Goal: Transaction & Acquisition: Purchase product/service

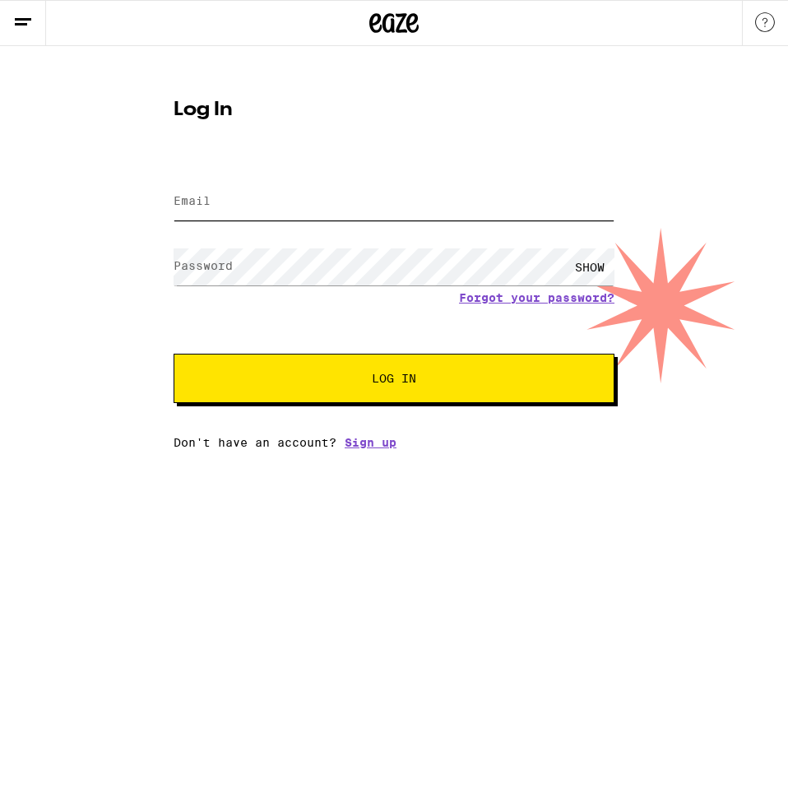
click at [258, 200] on input "Email" at bounding box center [394, 202] width 441 height 37
type input "[EMAIL_ADDRESS][DOMAIN_NAME]"
click at [421, 380] on span "Log In" at bounding box center [394, 379] width 308 height 12
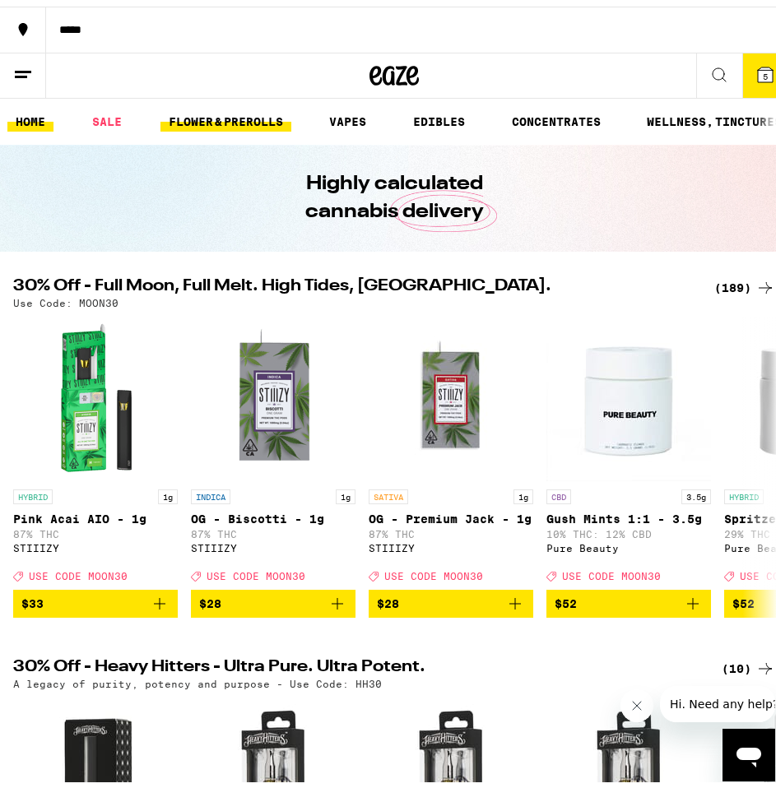
click at [237, 105] on link "FLOWER & PREROLLS" at bounding box center [225, 115] width 131 height 20
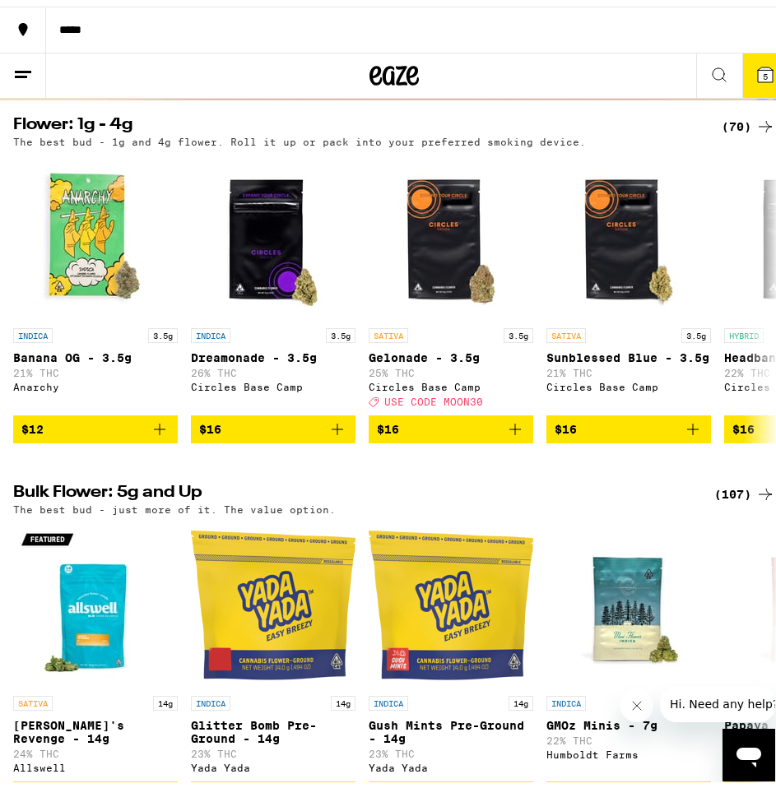
scroll to position [329, 0]
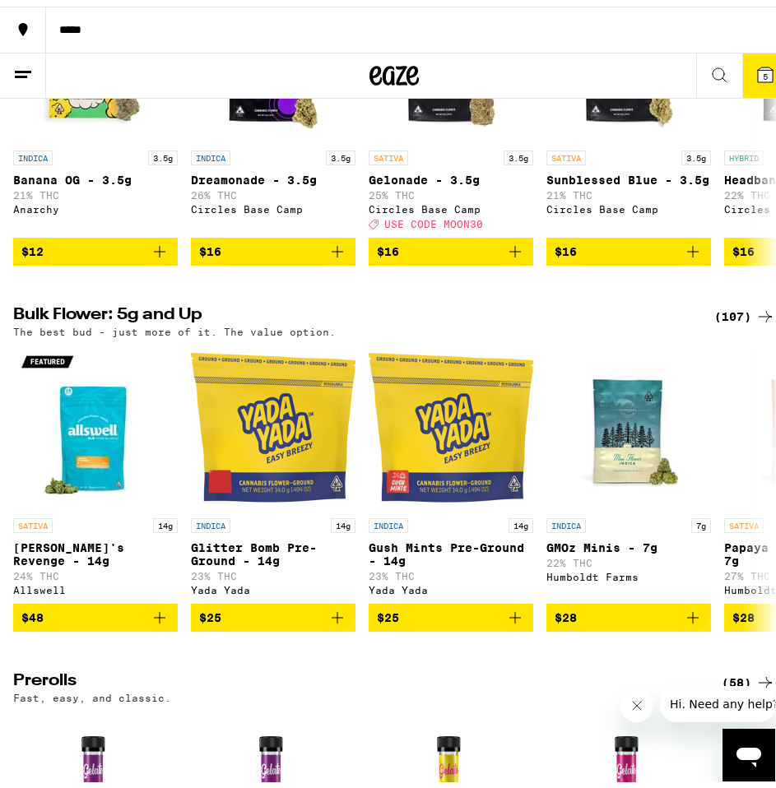
click at [726, 316] on div "(107)" at bounding box center [744, 310] width 61 height 20
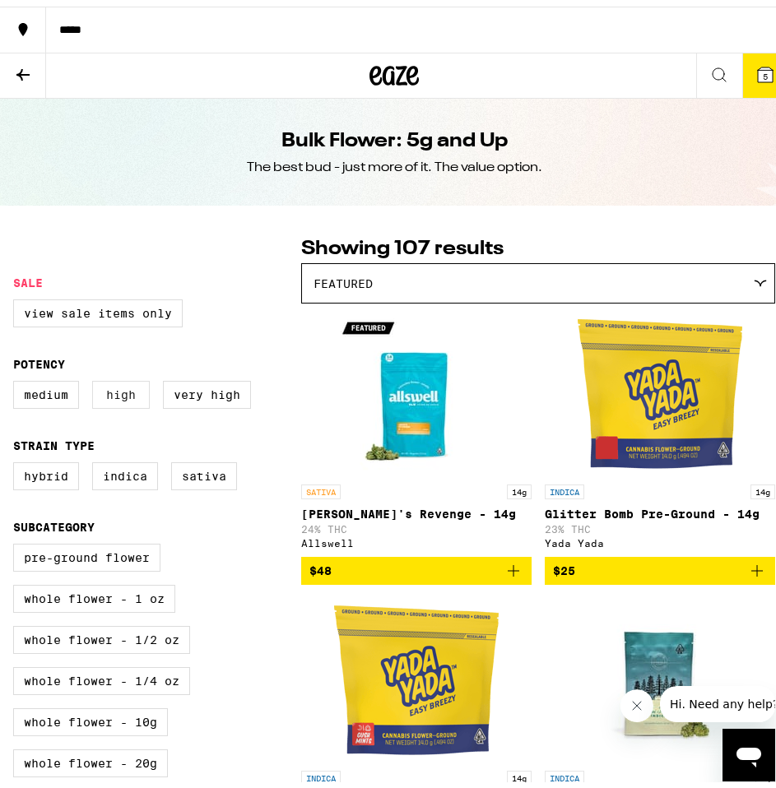
click at [119, 393] on label "High" at bounding box center [121, 388] width 58 height 28
click at [17, 378] on input "High" at bounding box center [16, 377] width 1 height 1
checkbox input "true"
click at [196, 396] on label "Very High" at bounding box center [207, 388] width 88 height 28
click at [17, 378] on input "Very High" at bounding box center [16, 377] width 1 height 1
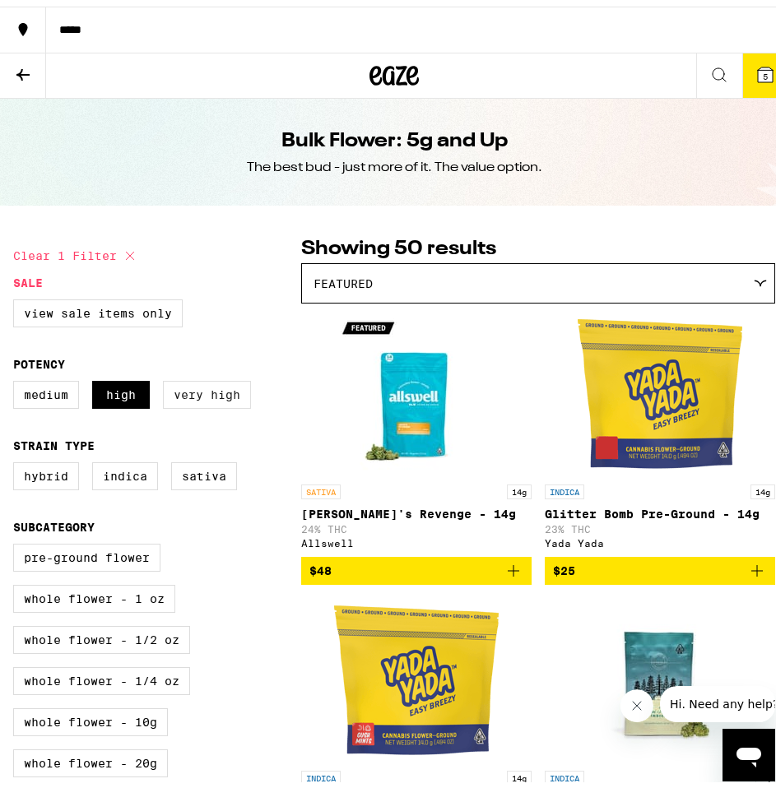
checkbox input "true"
click at [143, 392] on label "High" at bounding box center [121, 388] width 58 height 28
click at [17, 378] on input "High" at bounding box center [16, 377] width 1 height 1
checkbox input "false"
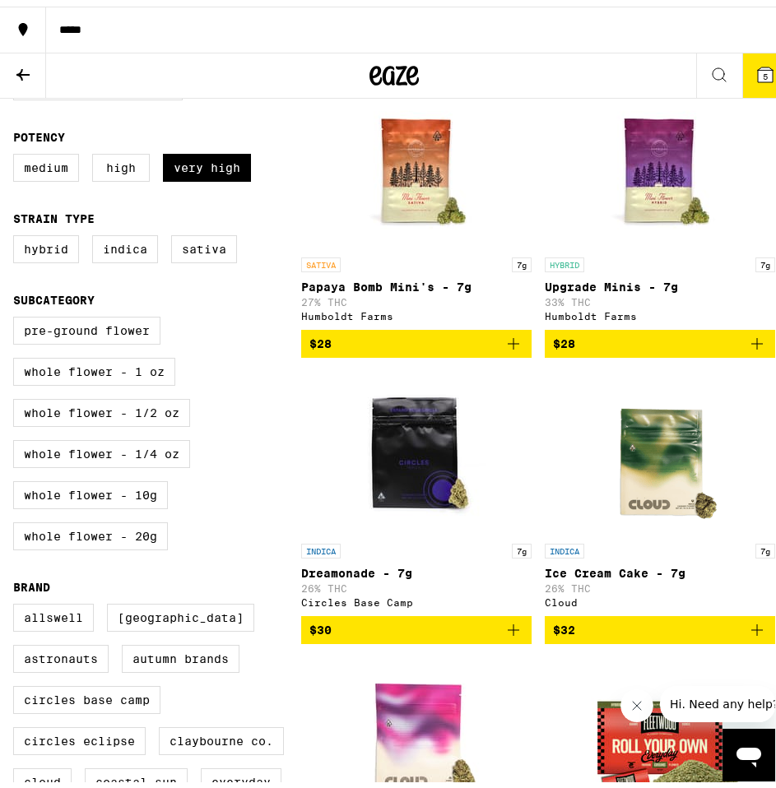
scroll to position [247, 0]
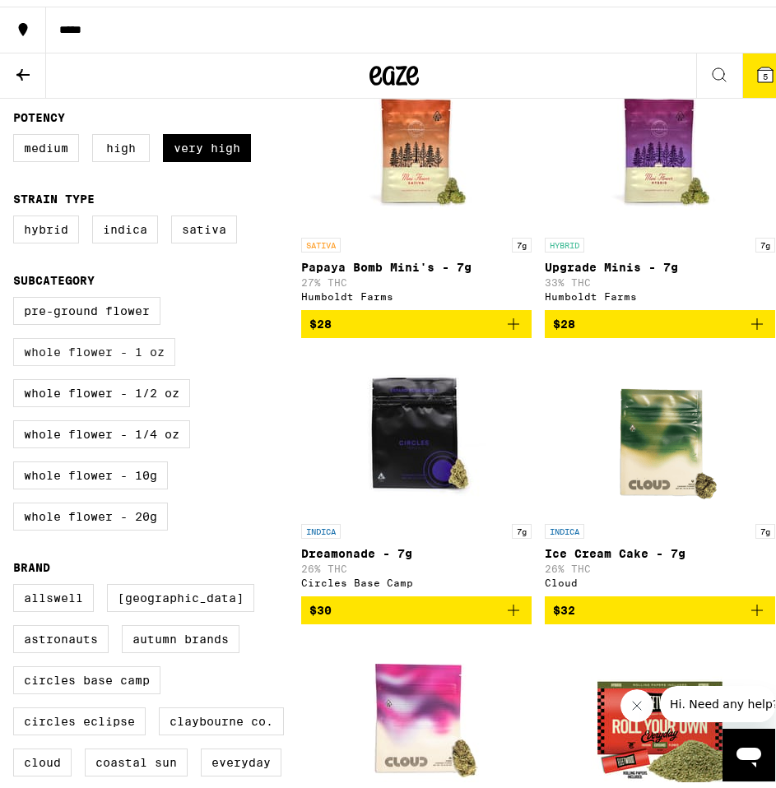
click at [151, 356] on label "Whole Flower - 1 oz" at bounding box center [94, 346] width 162 height 28
click at [17, 294] on input "Whole Flower - 1 oz" at bounding box center [16, 293] width 1 height 1
checkbox input "true"
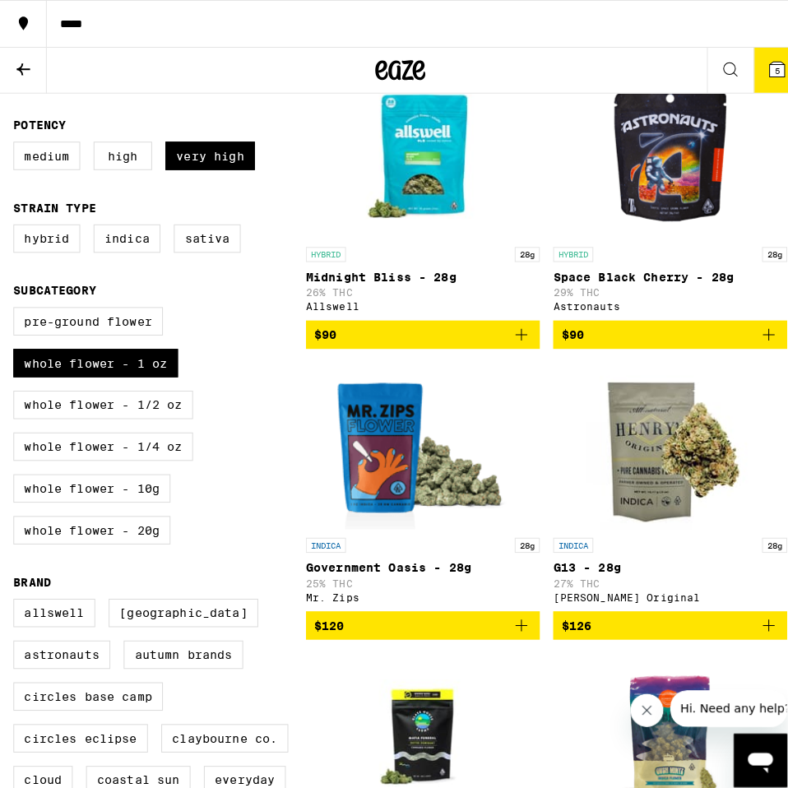
scroll to position [247, 0]
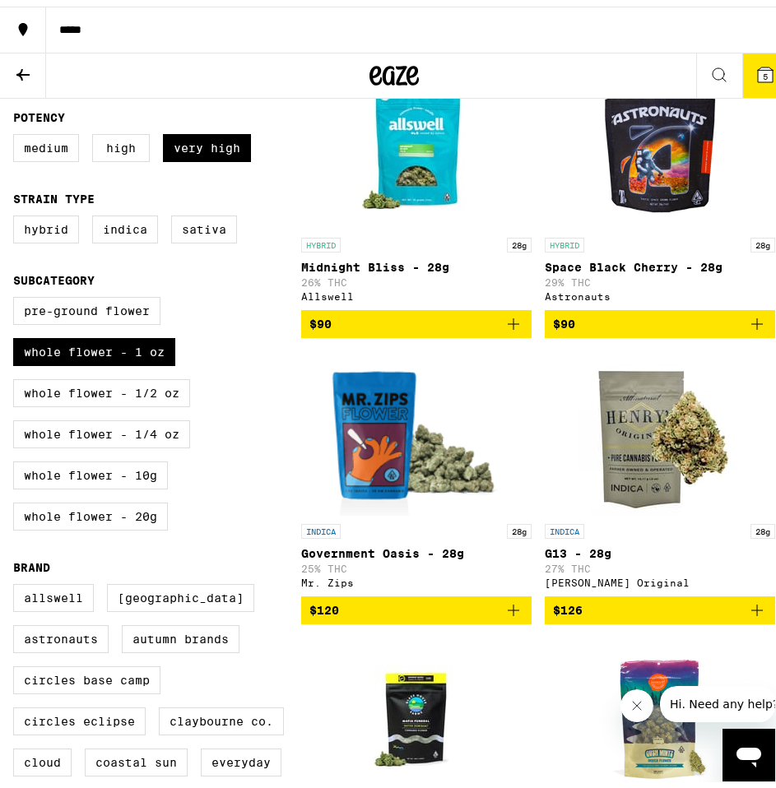
click at [360, 435] on img "Open page for Government Oasis - 28g from Mr. Zips" at bounding box center [416, 427] width 202 height 165
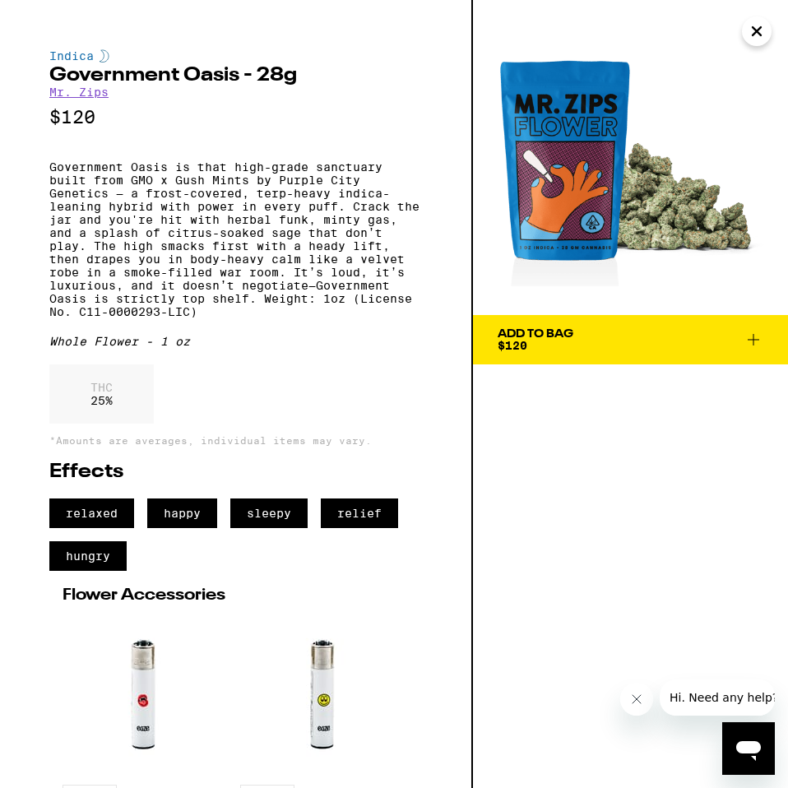
click at [752, 333] on icon at bounding box center [754, 340] width 20 height 20
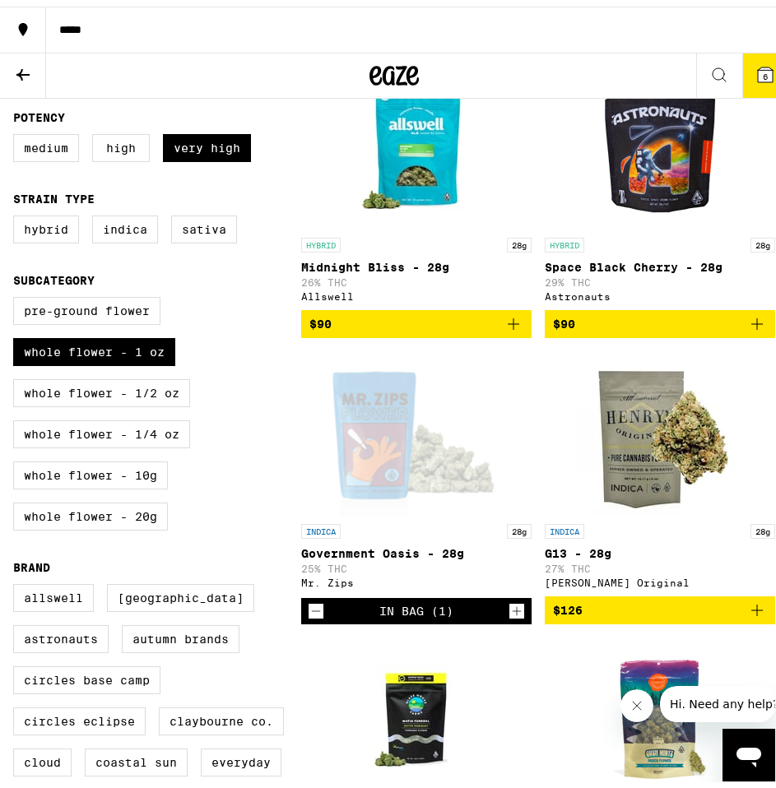
click at [758, 61] on icon at bounding box center [765, 68] width 15 height 15
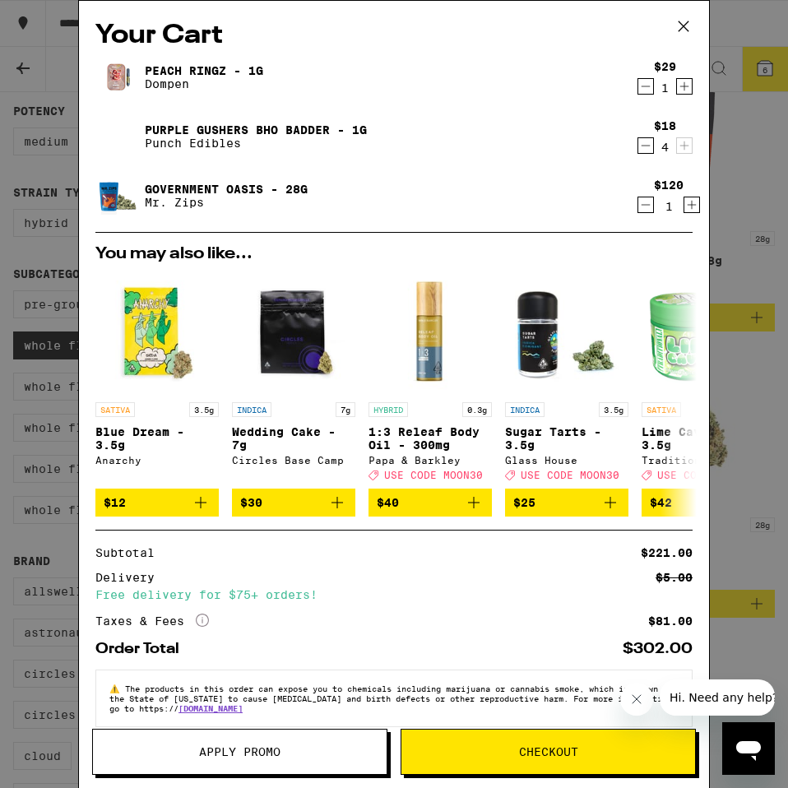
click at [639, 150] on icon "Decrement" at bounding box center [646, 146] width 15 height 20
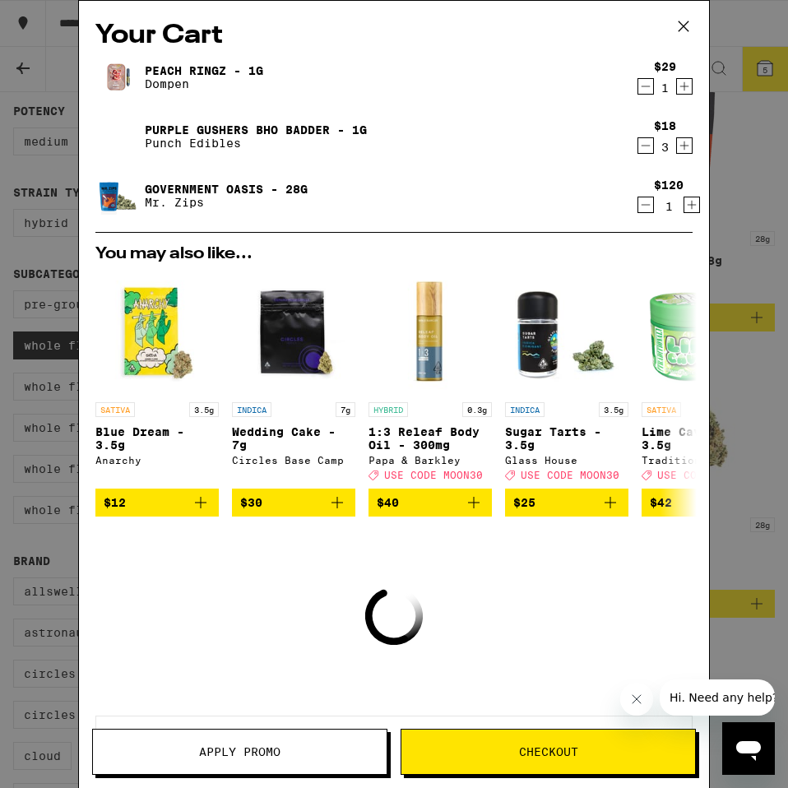
click at [639, 150] on icon "Decrement" at bounding box center [646, 146] width 15 height 20
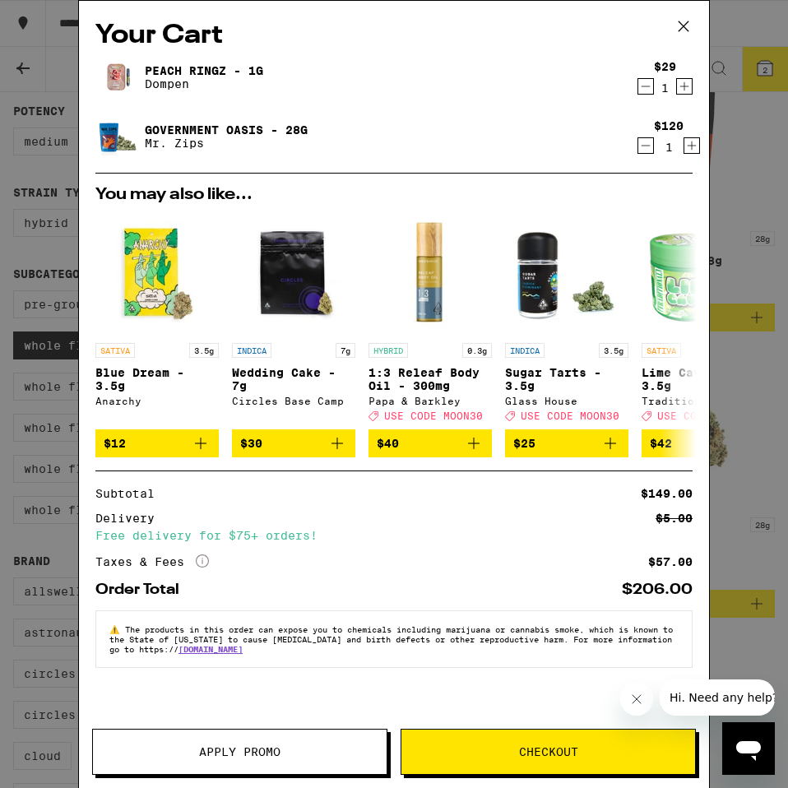
click at [627, 91] on div "Peach Ringz - 1g Dompen" at bounding box center [362, 77] width 534 height 46
click at [648, 86] on icon "Decrement" at bounding box center [646, 86] width 9 height 0
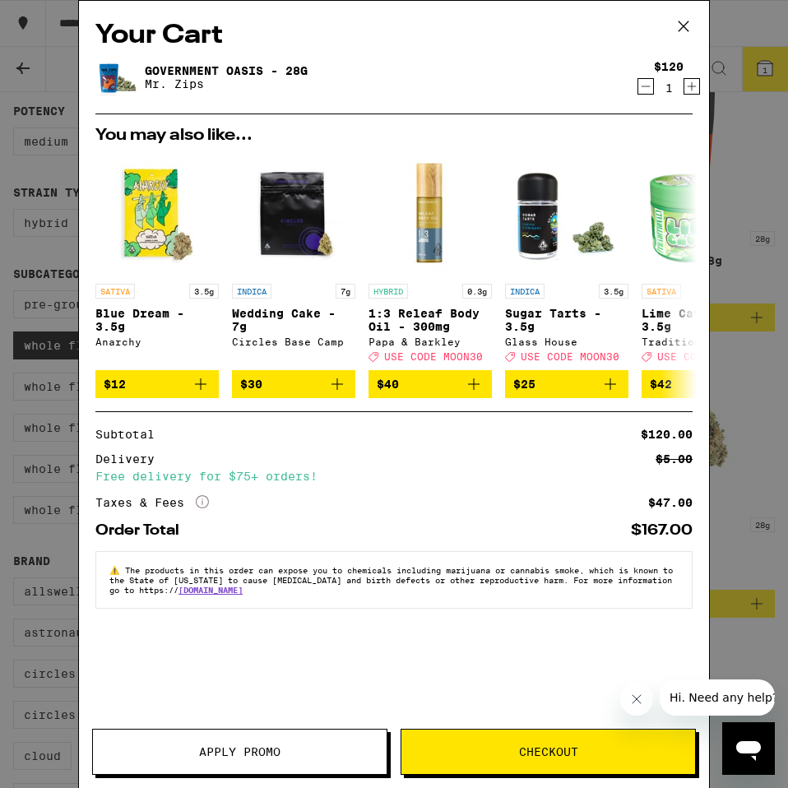
click at [551, 761] on button "Checkout" at bounding box center [548, 752] width 295 height 46
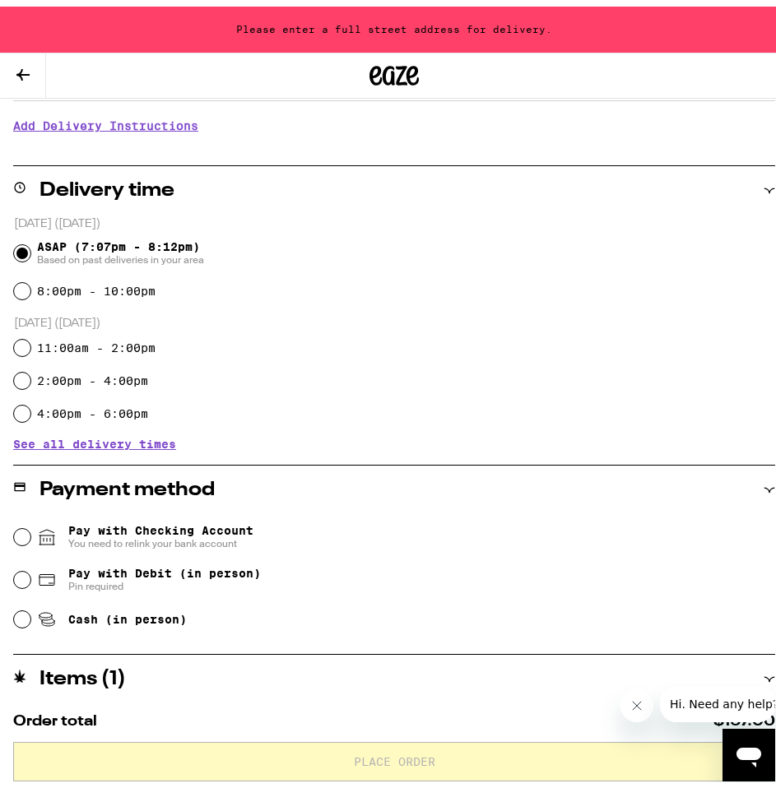
scroll to position [411, 0]
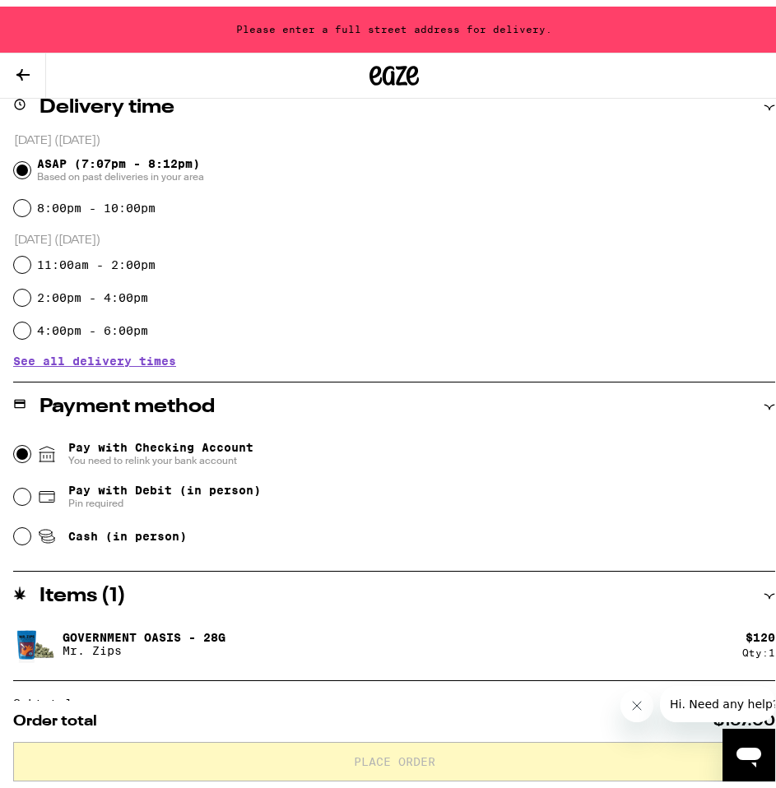
click at [25, 448] on input "Pay with Checking Account You need to relink your bank account" at bounding box center [22, 447] width 16 height 16
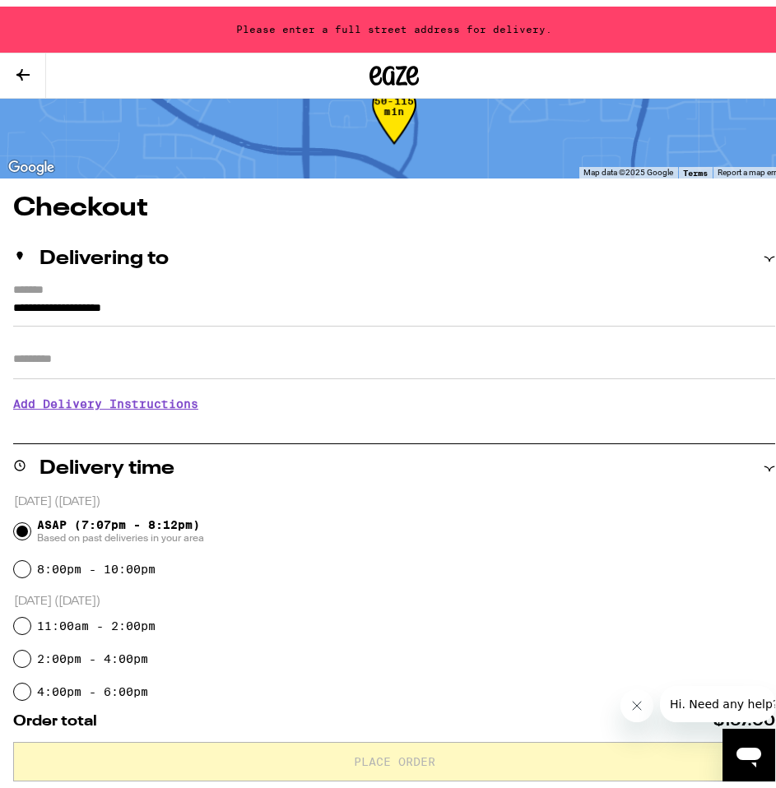
scroll to position [0, 0]
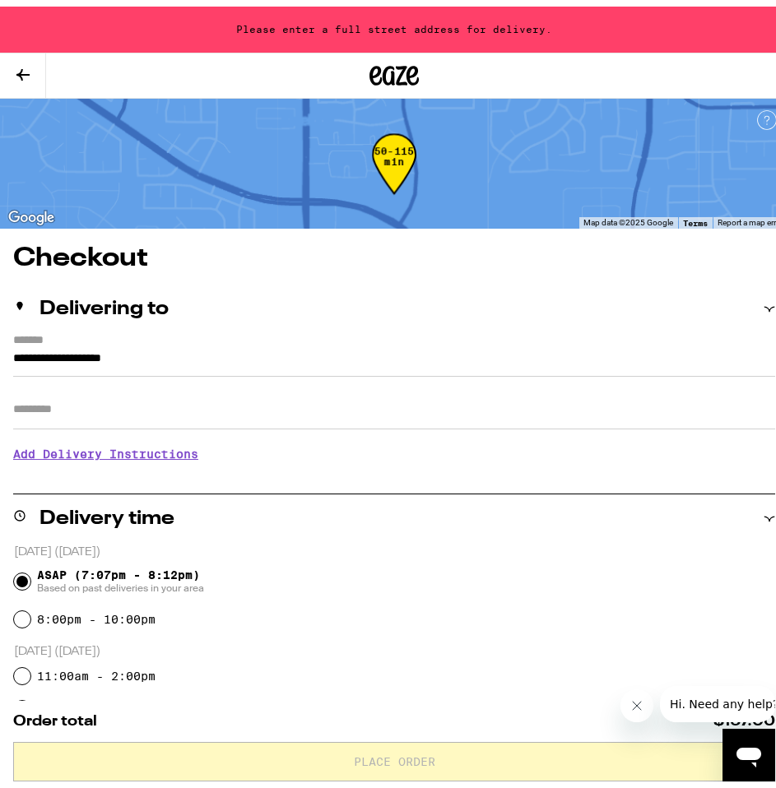
click at [21, 357] on input "**********" at bounding box center [394, 356] width 762 height 28
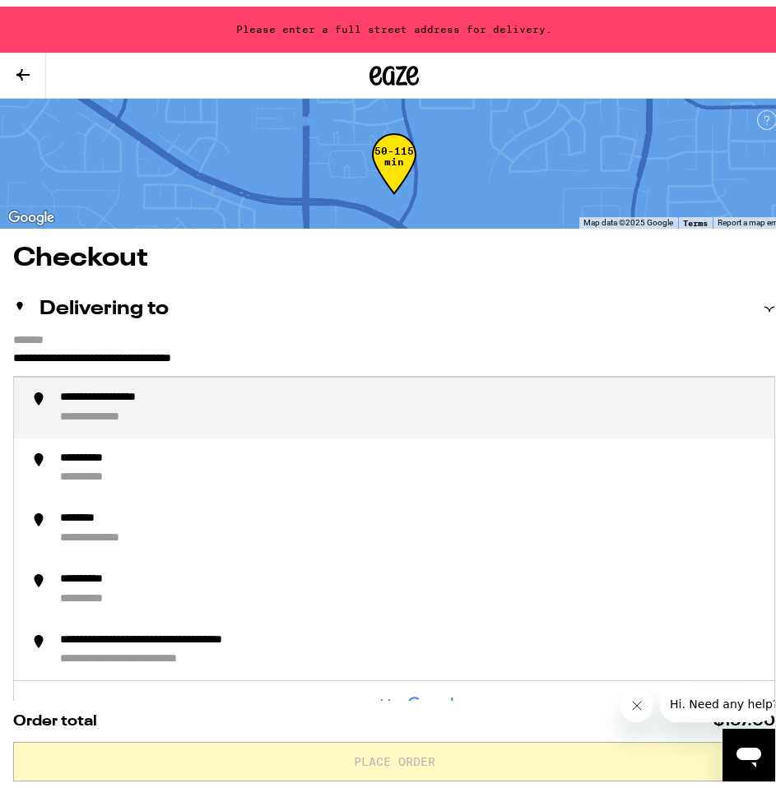
click at [144, 388] on div "**********" at bounding box center [127, 391] width 134 height 15
type input "**********"
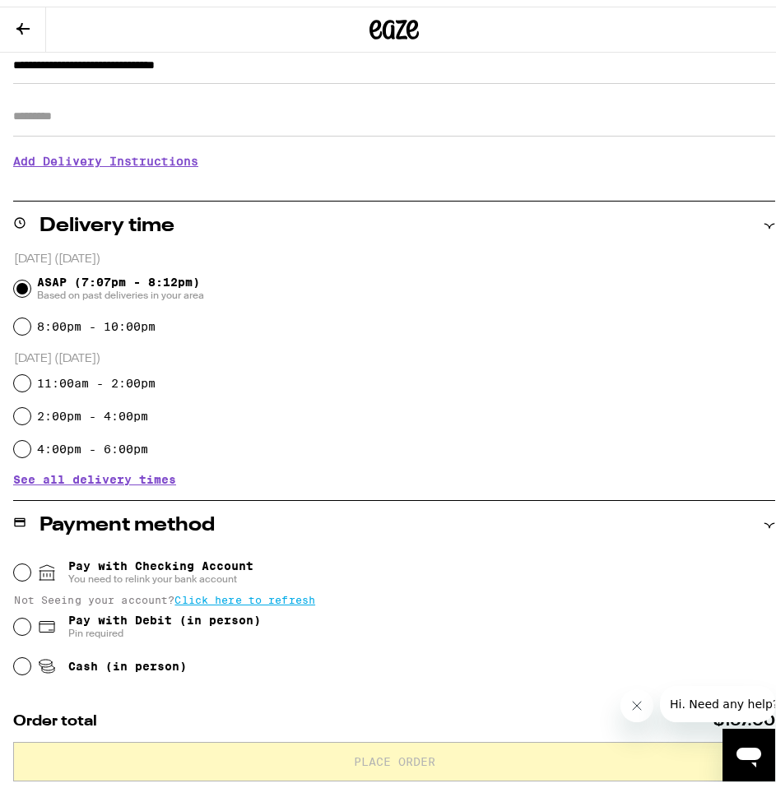
scroll to position [329, 0]
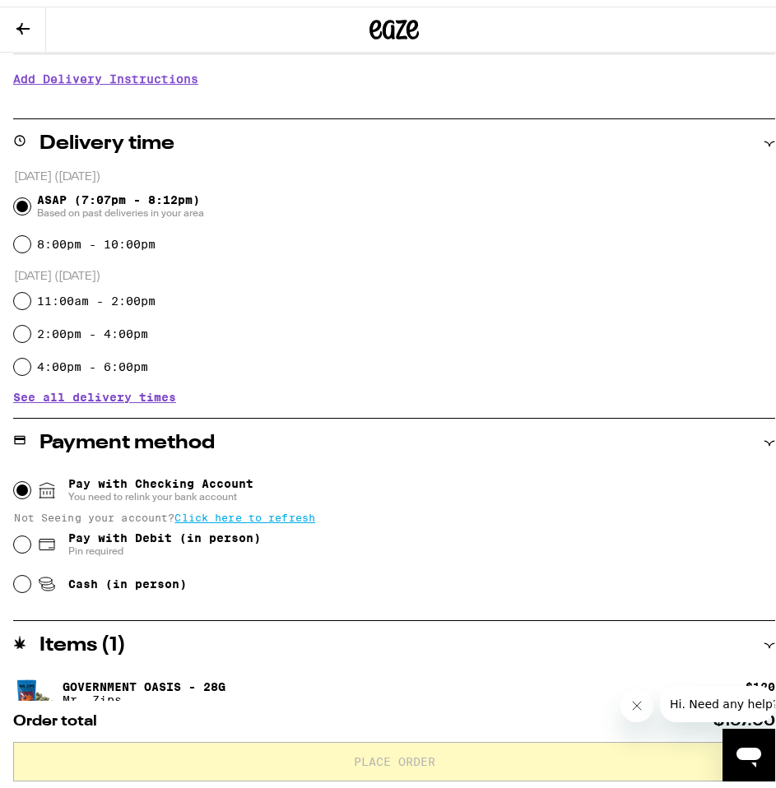
click at [23, 485] on input "Pay with Checking Account You need to relink your bank account" at bounding box center [22, 484] width 16 height 16
click at [25, 540] on input "Pay with Debit (in person) Pin required" at bounding box center [22, 538] width 16 height 16
radio input "true"
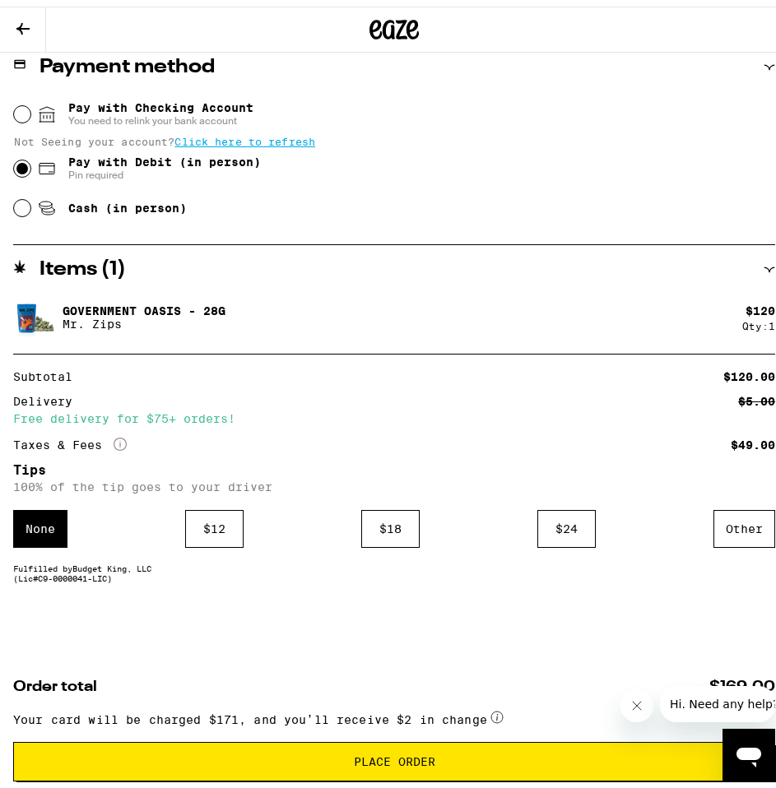
scroll to position [710, 0]
click at [336, 751] on span "Place Order" at bounding box center [394, 756] width 734 height 12
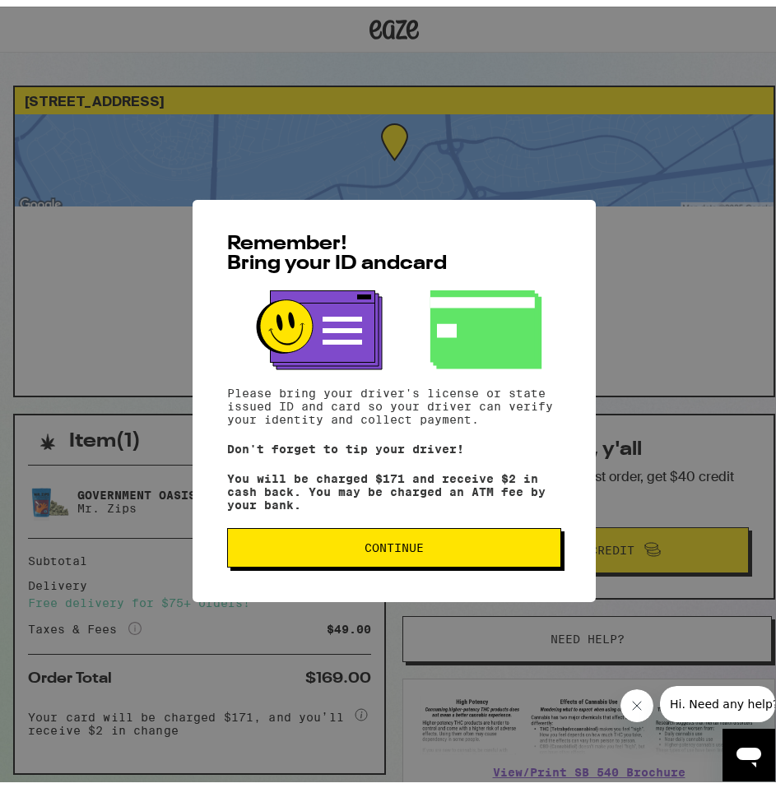
click at [321, 540] on button "Continue" at bounding box center [394, 542] width 334 height 40
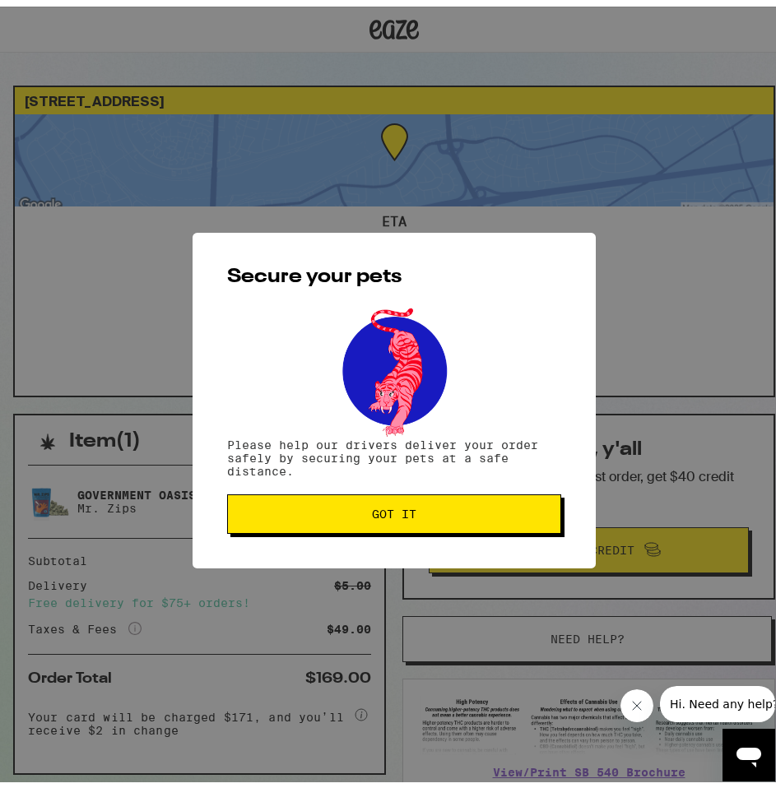
click at [316, 506] on span "Got it" at bounding box center [394, 508] width 306 height 12
